Goal: Check status: Check status

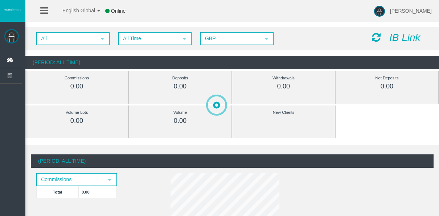
click at [146, 44] on span "All Time select 5" at bounding box center [154, 38] width 73 height 13
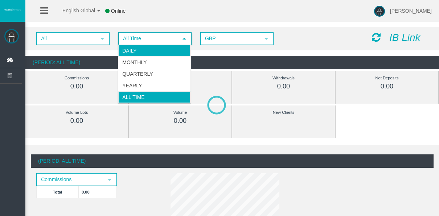
click at [146, 47] on li "Daily" at bounding box center [154, 51] width 72 height 12
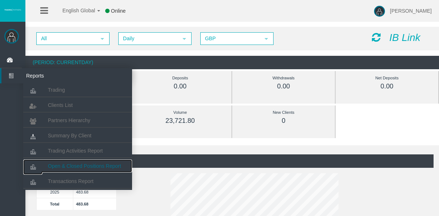
click at [65, 171] on link "Open & Closed Positions Report" at bounding box center [77, 166] width 109 height 13
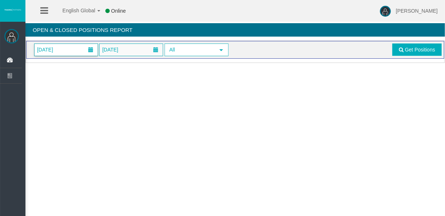
click at [72, 51] on span "01/09/2025" at bounding box center [65, 50] width 63 height 12
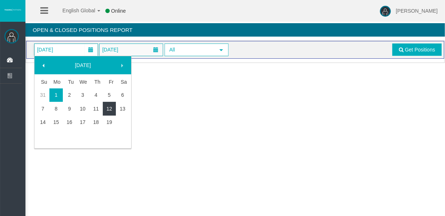
click at [106, 114] on link "12" at bounding box center [109, 108] width 13 height 13
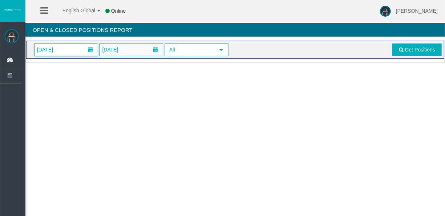
click at [68, 49] on span "12/09/2025" at bounding box center [65, 50] width 63 height 12
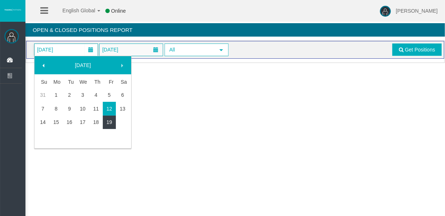
click at [113, 123] on link "19" at bounding box center [109, 122] width 13 height 13
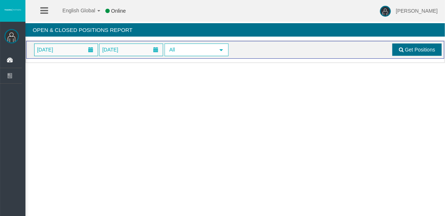
click at [412, 49] on span "Get Positions" at bounding box center [420, 50] width 30 height 6
